Goal: Browse casually

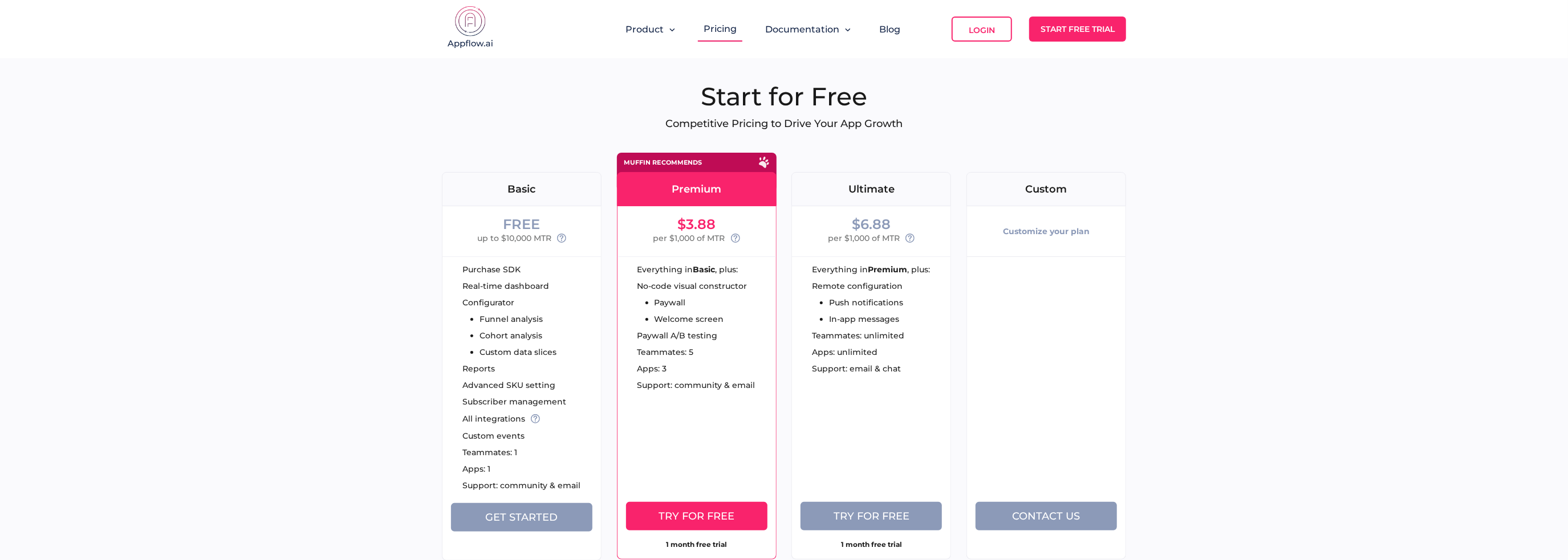
drag, startPoint x: 435, startPoint y: 31, endPoint x: 450, endPoint y: 31, distance: 15.0
click at [435, 31] on header "Product Pricing Documentation Blog Login Start Free Trial" at bounding box center [784, 29] width 1568 height 58
click at [466, 27] on img at bounding box center [471, 28] width 57 height 45
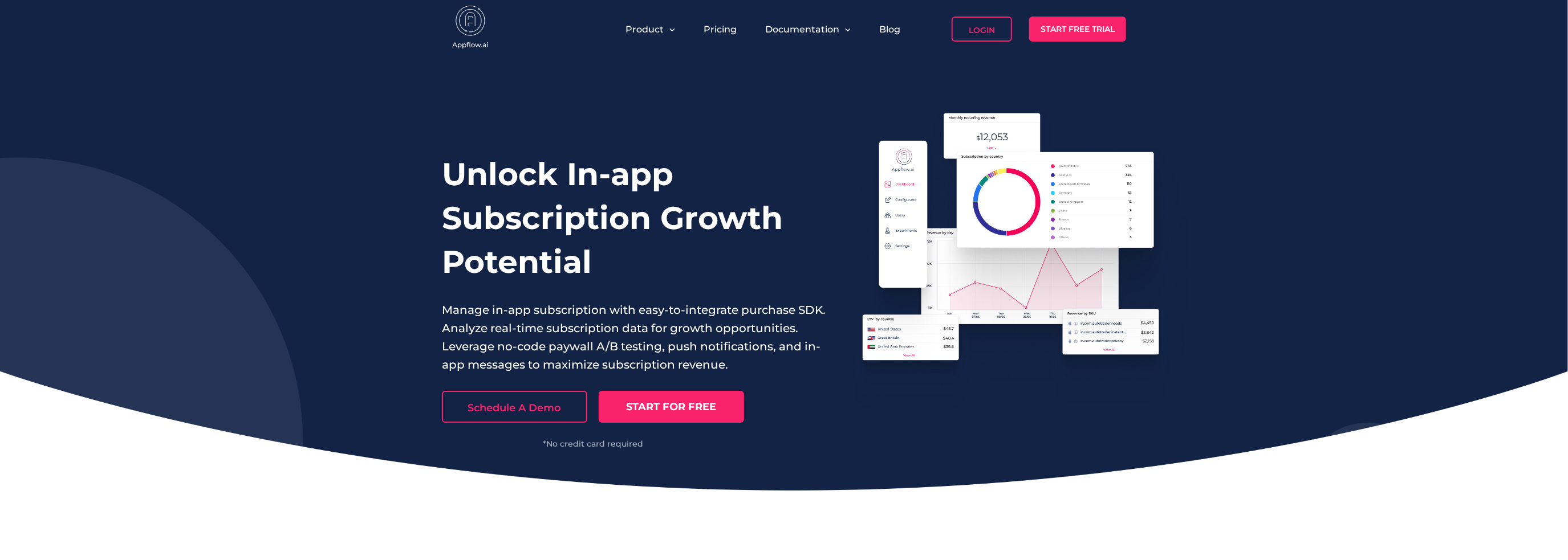
click at [1412, 195] on div "Unlock In-app Subscription Growth Potential Manage in-app subscription with eas…" at bounding box center [784, 275] width 1568 height 433
click at [1263, 183] on div "Unlock In-app Subscription Growth Potential Manage in-app subscription with eas…" at bounding box center [784, 275] width 1568 height 433
click at [1343, 214] on div "Unlock In-app Subscription Growth Potential Manage in-app subscription with eas…" at bounding box center [784, 275] width 1568 height 433
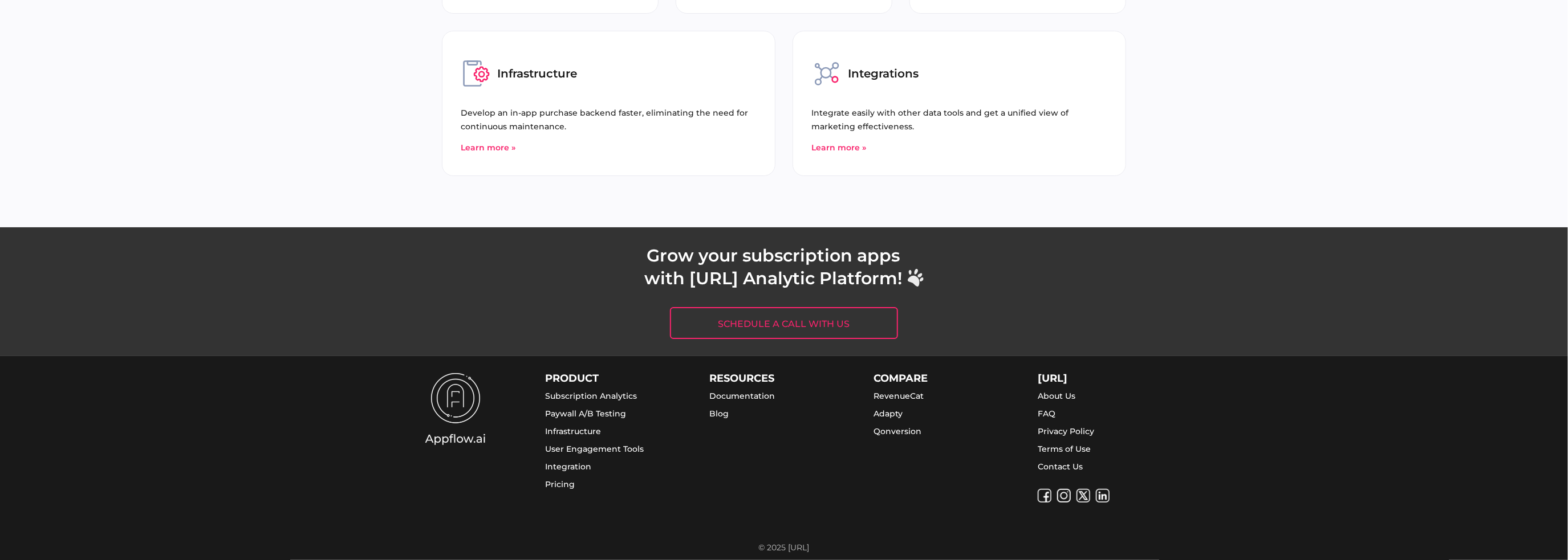
scroll to position [4334, 0]
